Goal: Download file/media

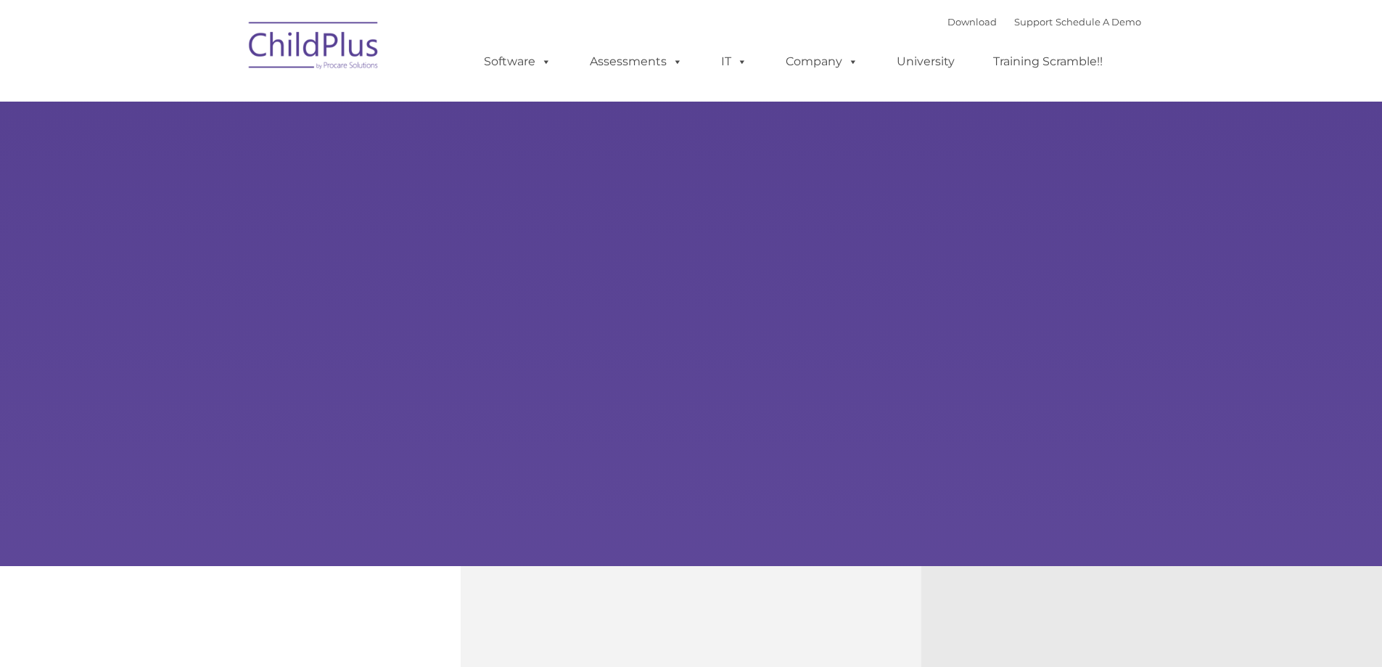
type input ""
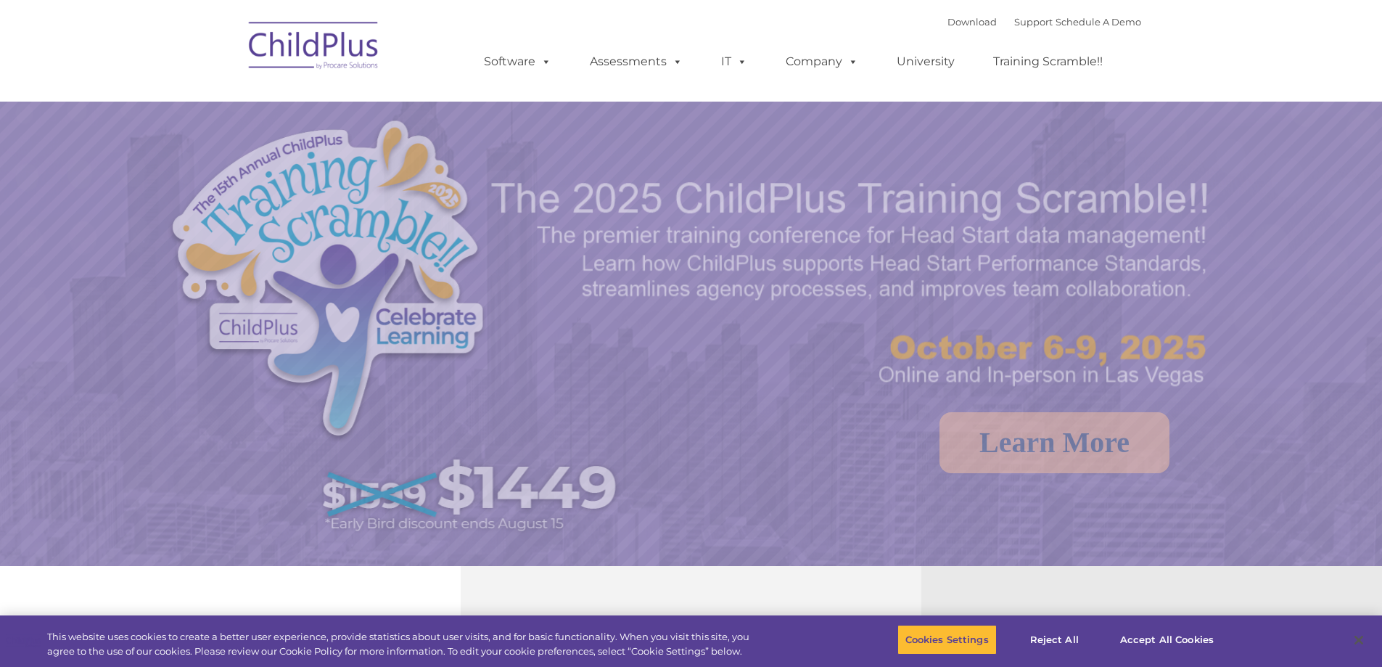
select select "MEDIUM"
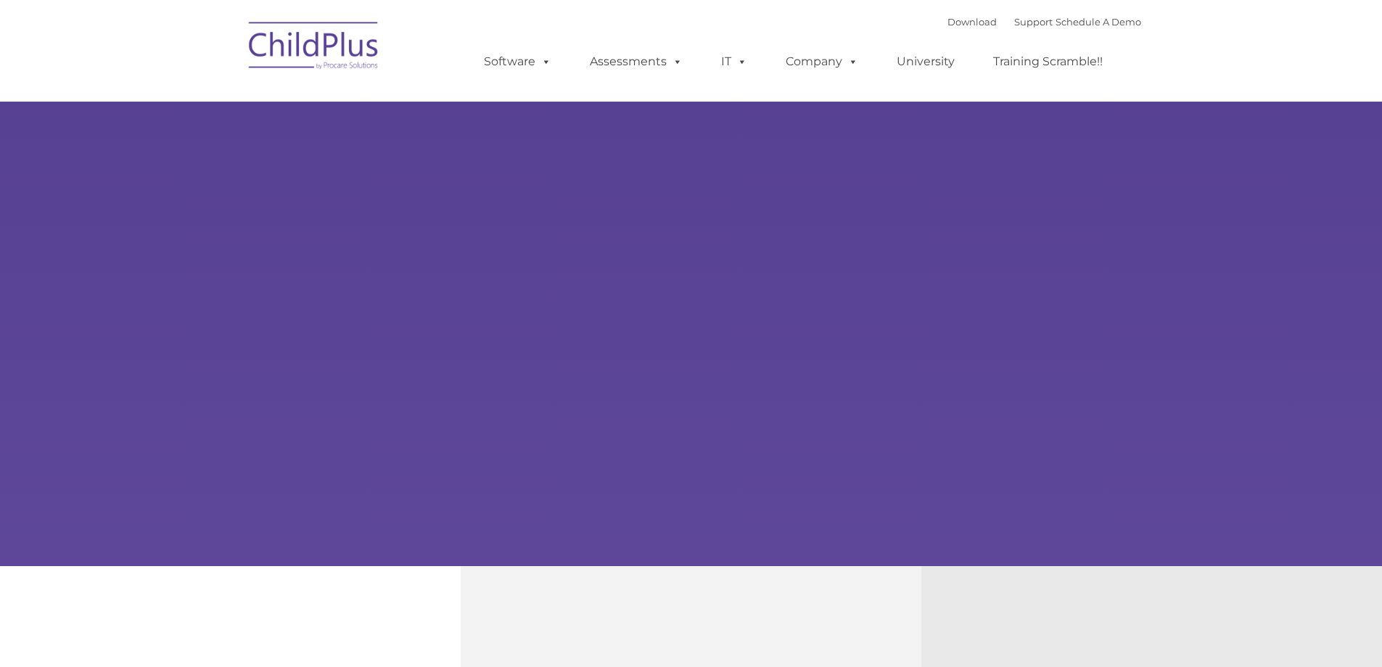
type input ""
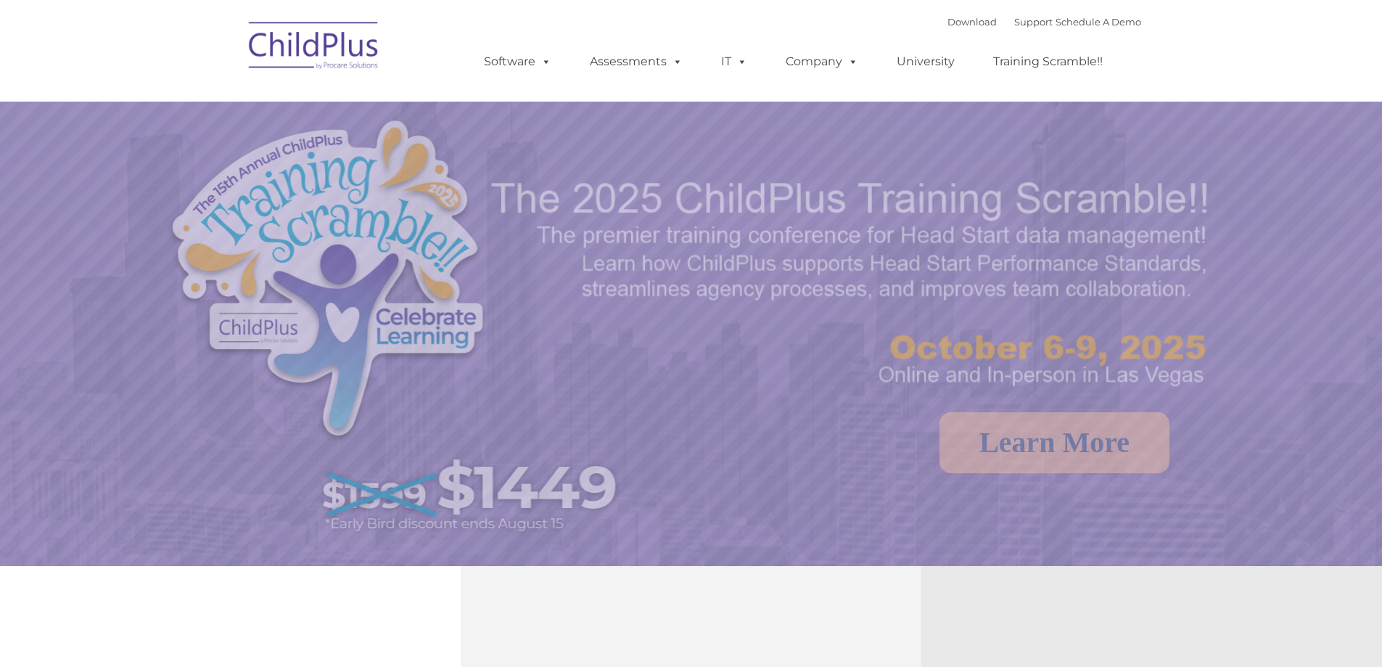
select select "MEDIUM"
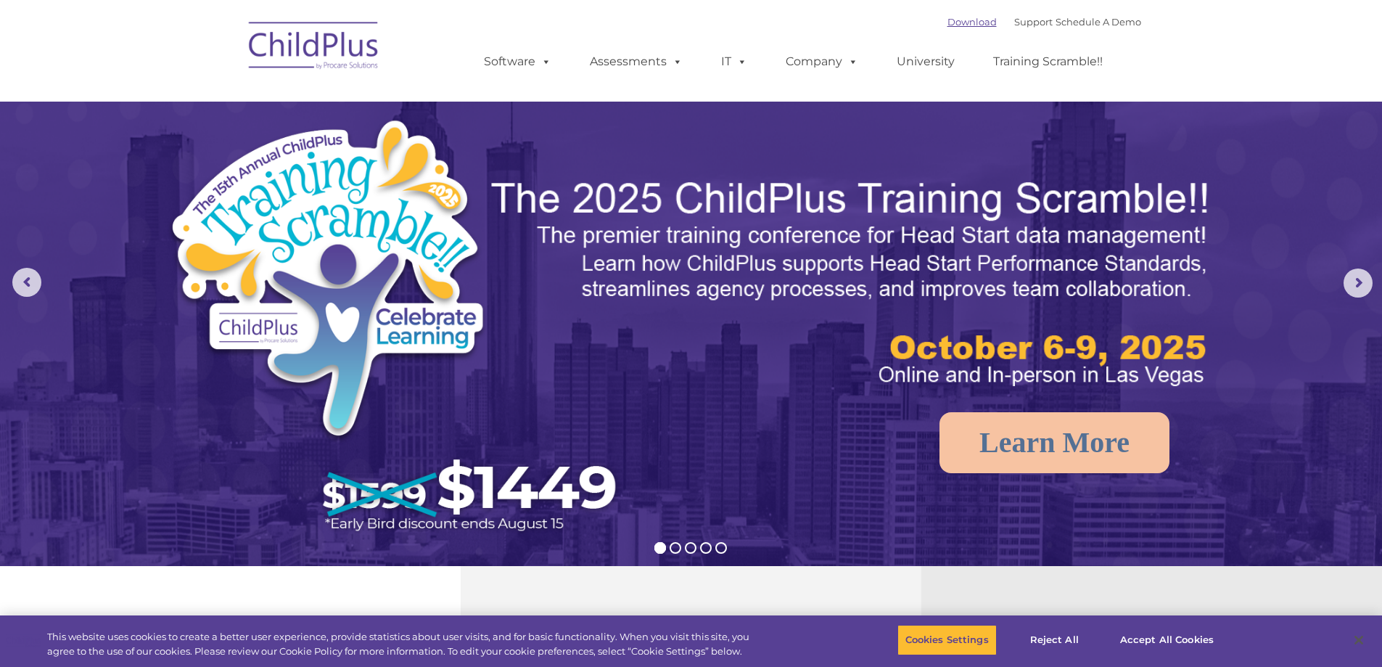
click at [953, 25] on link "Download" at bounding box center [972, 22] width 49 height 12
